Goal: Task Accomplishment & Management: Manage account settings

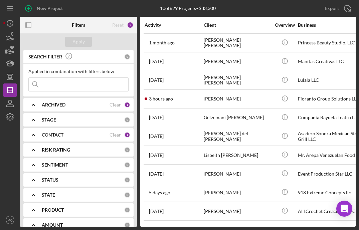
click at [216, 221] on div "Activity Client Overview Business Contact Product Category Amount Icon/Table So…" at bounding box center [247, 122] width 215 height 210
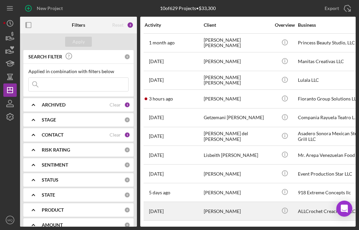
click at [218, 216] on div "[PERSON_NAME]" at bounding box center [237, 211] width 67 height 18
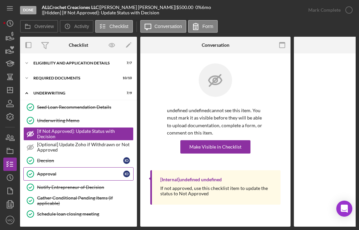
scroll to position [48, 0]
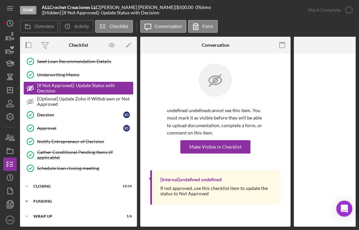
click at [45, 195] on div "Icon/Expander FUNDING 8 / 8" at bounding box center [78, 201] width 117 height 13
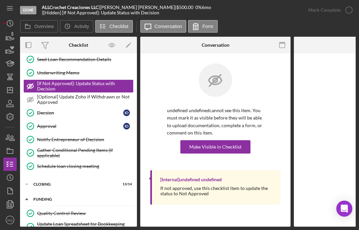
scroll to position [158, 0]
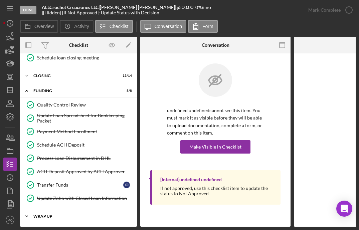
click at [61, 214] on div "WRAP UP" at bounding box center [80, 216] width 95 height 4
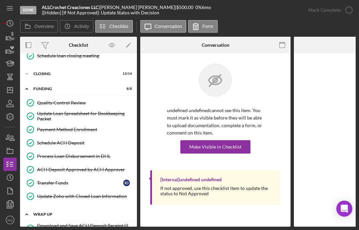
scroll to position [242, 0]
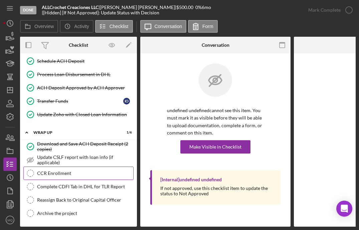
click at [66, 173] on div "CCR Enrollment" at bounding box center [85, 173] width 96 height 5
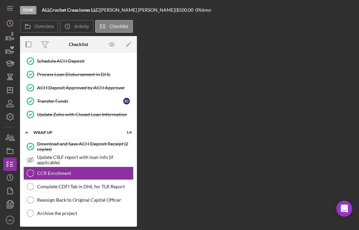
scroll to position [240, 0]
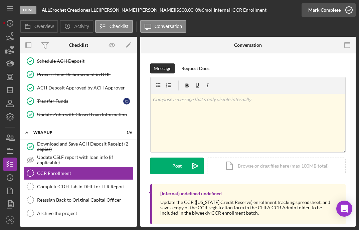
click at [350, 6] on icon "button" at bounding box center [348, 10] width 17 height 17
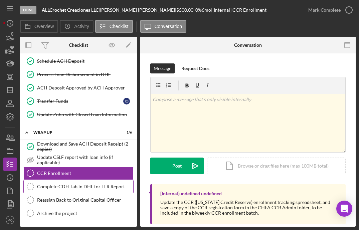
click at [94, 187] on div "Complete CDFI Tab in DHL for TLR Report" at bounding box center [85, 186] width 96 height 5
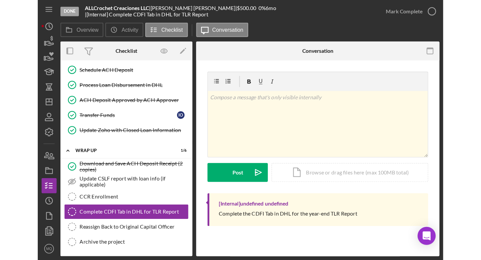
scroll to position [240, 0]
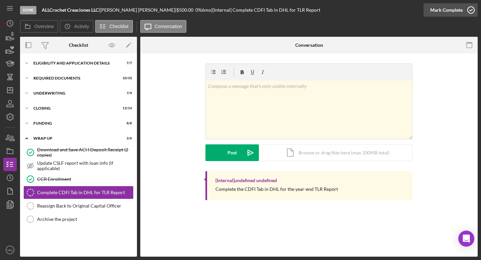
click at [358, 10] on icon "button" at bounding box center [470, 10] width 17 height 17
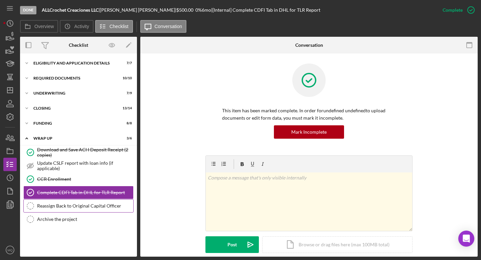
click at [93, 206] on div "Reassign Back to Original Capital Officer" at bounding box center [85, 205] width 96 height 5
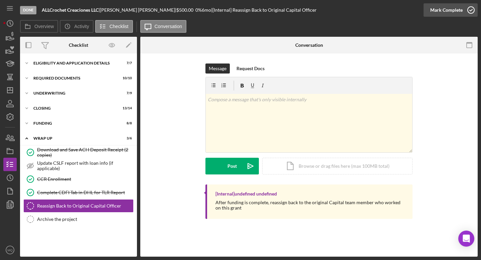
click at [358, 8] on icon "button" at bounding box center [470, 10] width 17 height 17
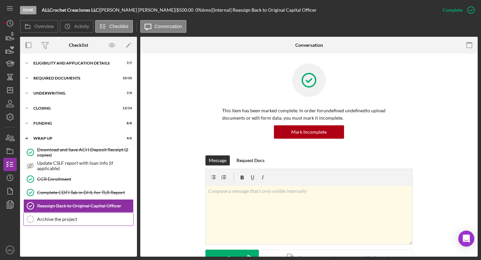
click at [97, 221] on div "Archive the project" at bounding box center [85, 218] width 96 height 5
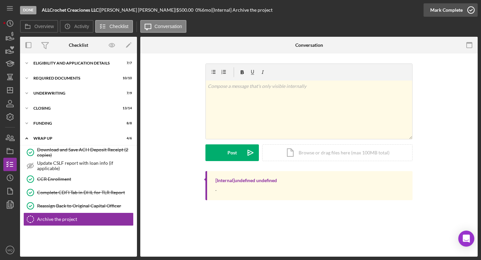
click at [358, 10] on icon "button" at bounding box center [470, 10] width 17 height 17
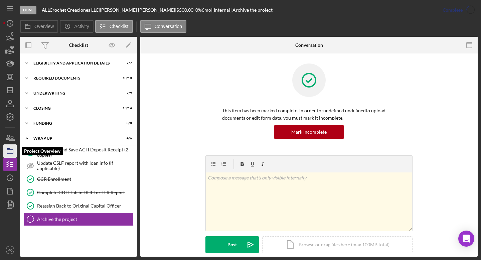
click at [10, 154] on icon "button" at bounding box center [10, 150] width 17 height 17
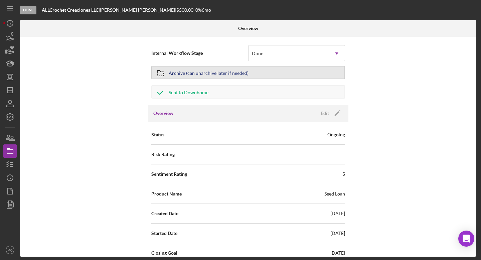
click at [204, 76] on div "Archive (can unarchive later if needed)" at bounding box center [209, 72] width 80 height 12
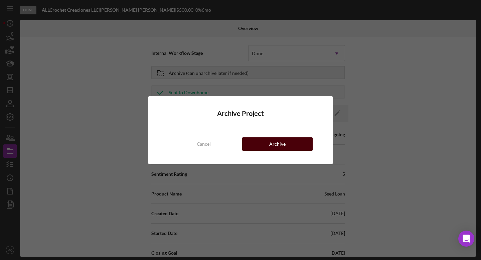
click at [287, 144] on button "Archive" at bounding box center [277, 143] width 70 height 13
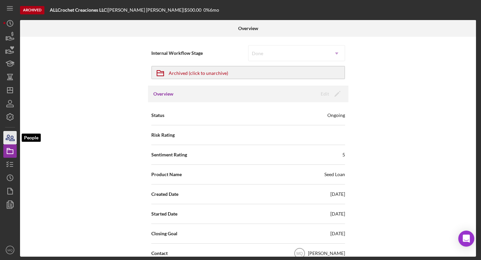
click at [9, 138] on icon "button" at bounding box center [10, 137] width 17 height 17
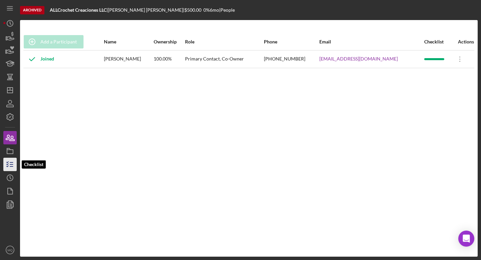
click at [12, 168] on icon "button" at bounding box center [10, 164] width 17 height 17
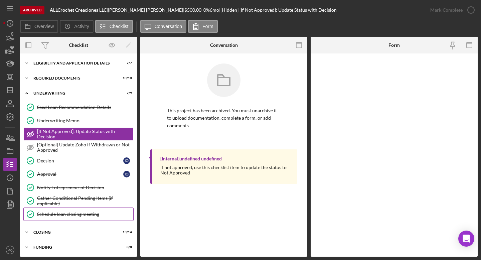
scroll to position [16, 0]
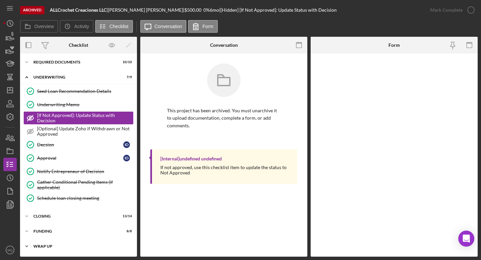
click at [49, 230] on div "WRAP UP" at bounding box center [80, 246] width 95 height 4
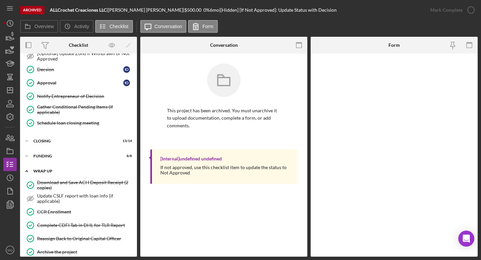
scroll to position [100, 0]
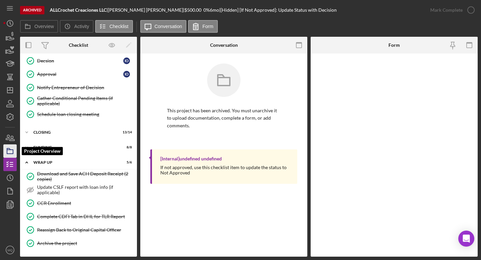
click at [7, 149] on icon "button" at bounding box center [10, 150] width 17 height 17
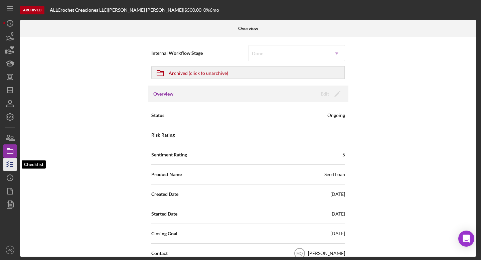
click at [8, 163] on icon "button" at bounding box center [10, 164] width 17 height 17
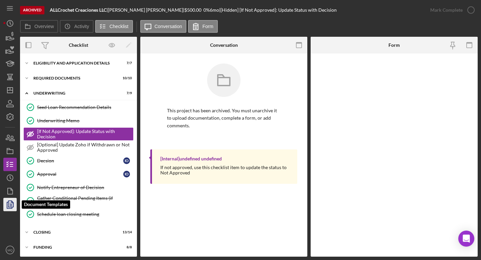
click at [12, 199] on icon "button" at bounding box center [10, 204] width 17 height 17
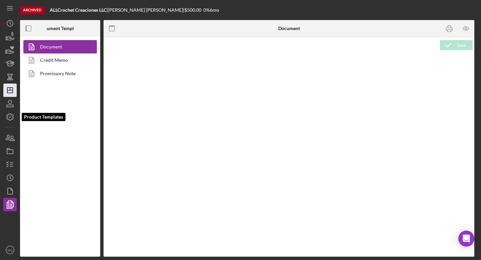
type textarea "<h1 style="text-align: center;">&nbsp;</h1> <h1 style="text-align: center;">See…"
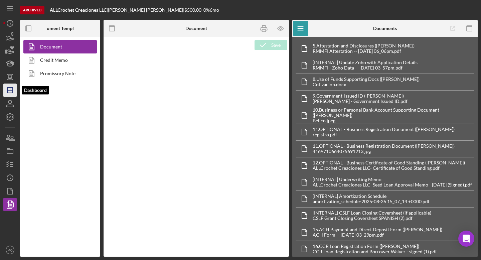
click at [10, 95] on icon "Icon/Dashboard" at bounding box center [10, 90] width 17 height 17
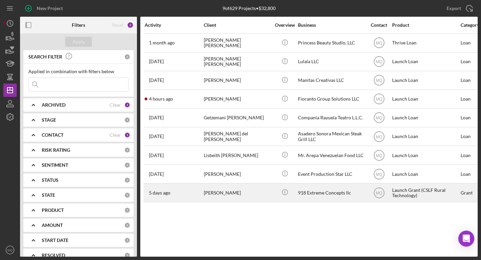
click at [259, 186] on div "[PERSON_NAME]" at bounding box center [237, 193] width 67 height 18
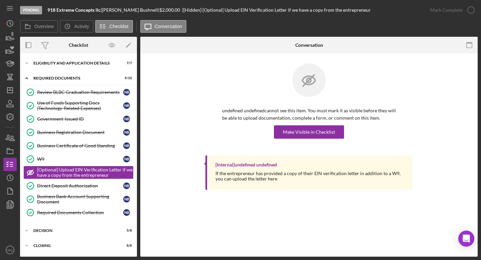
scroll to position [17, 0]
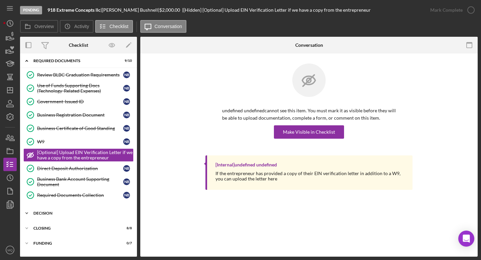
click at [60, 212] on div "Decision" at bounding box center [80, 213] width 95 height 4
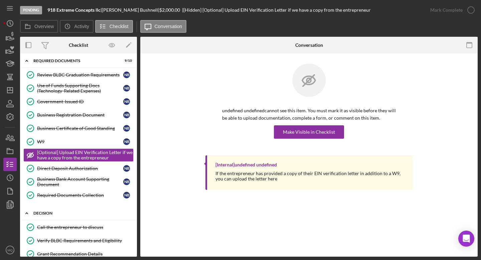
scroll to position [140, 0]
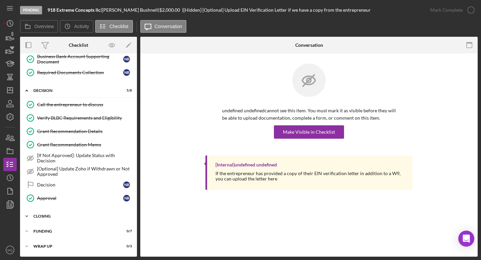
click at [59, 213] on div "Icon/Expander Closing 8 / 8" at bounding box center [78, 215] width 117 height 13
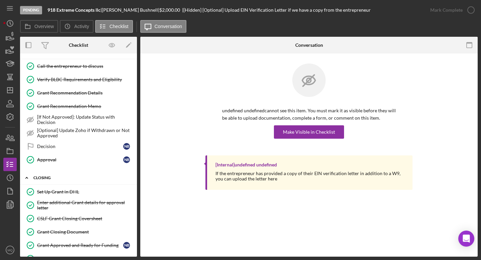
scroll to position [250, 0]
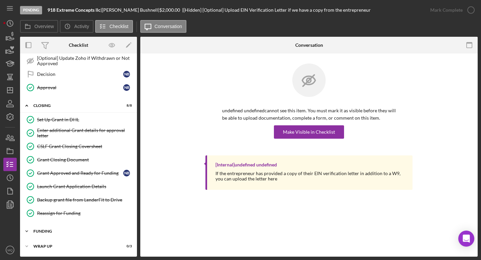
click at [55, 228] on div "Icon/Expander Funding 0 / 7" at bounding box center [78, 230] width 117 height 13
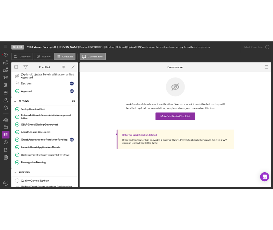
scroll to position [347, 0]
